Goal: Find specific page/section: Find specific page/section

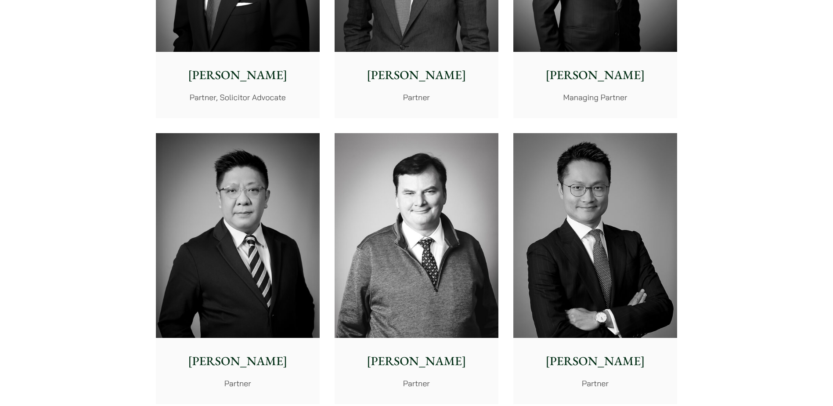
scroll to position [351, 0]
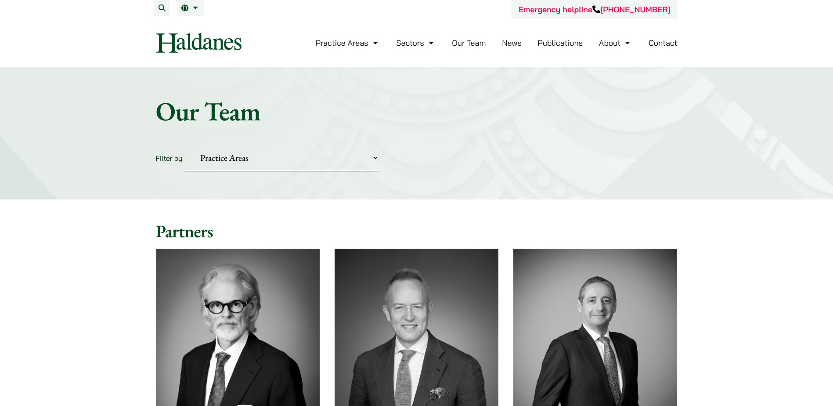
click at [229, 36] on img at bounding box center [199, 43] width 86 height 20
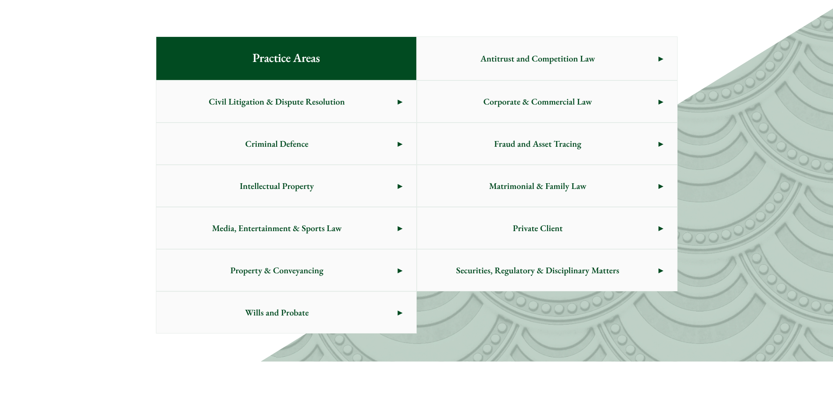
scroll to position [483, 0]
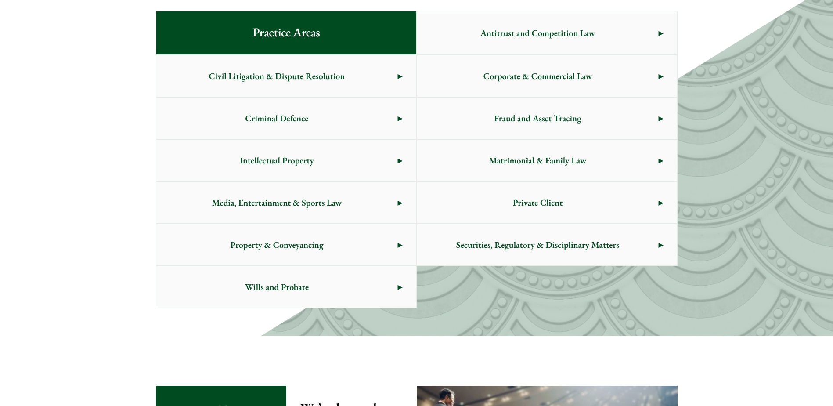
click at [245, 118] on span "Criminal Defence" at bounding box center [277, 118] width 242 height 41
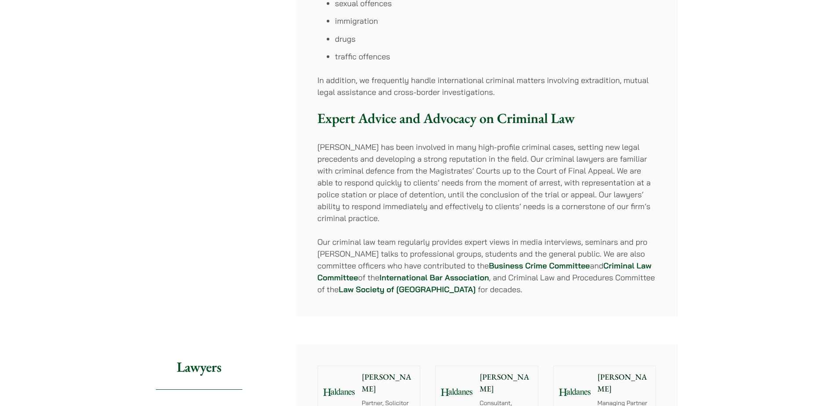
scroll to position [835, 0]
